Goal: Ask a question

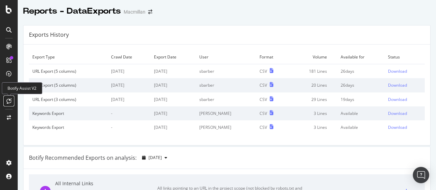
click at [9, 99] on icon at bounding box center [8, 100] width 5 height 5
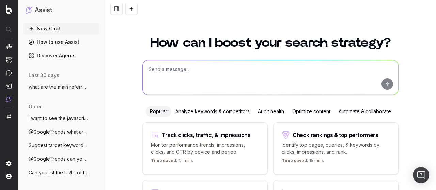
click at [179, 70] on textarea at bounding box center [270, 77] width 255 height 35
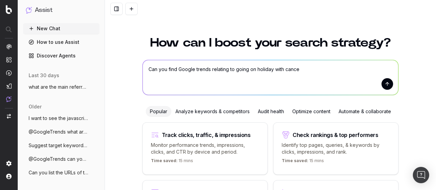
type textarea "Can you find Google trends relating to going on holiday with [MEDICAL_DATA]"
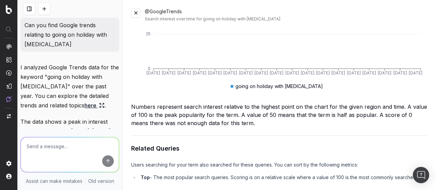
scroll to position [170, 0]
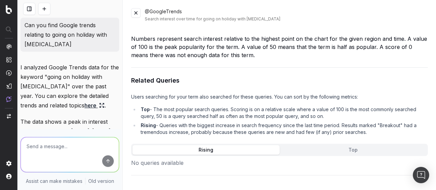
click at [330, 145] on button "Top" at bounding box center [353, 150] width 147 height 10
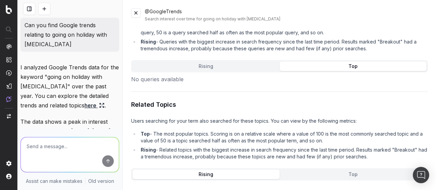
scroll to position [277, 0]
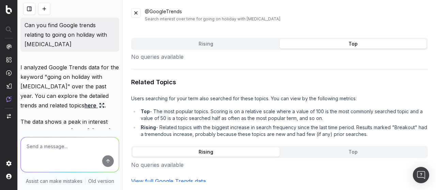
click at [306, 147] on button "Top" at bounding box center [353, 152] width 147 height 10
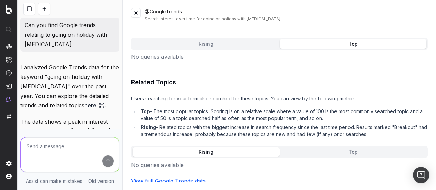
click at [348, 150] on button "Top" at bounding box center [353, 152] width 147 height 10
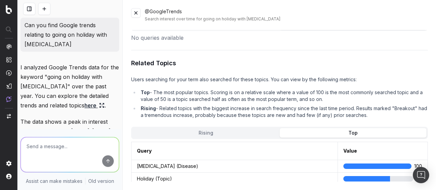
scroll to position [311, 0]
